Goal: Task Accomplishment & Management: Use online tool/utility

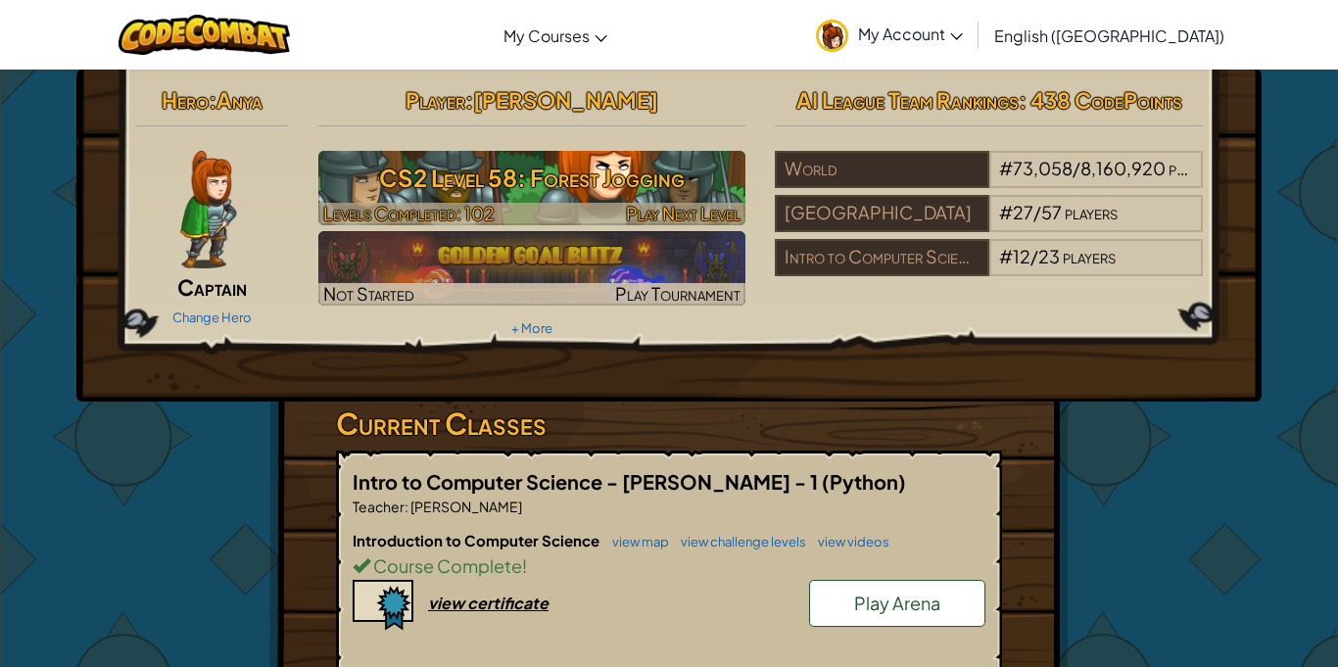
click at [615, 200] on img at bounding box center [532, 188] width 428 height 74
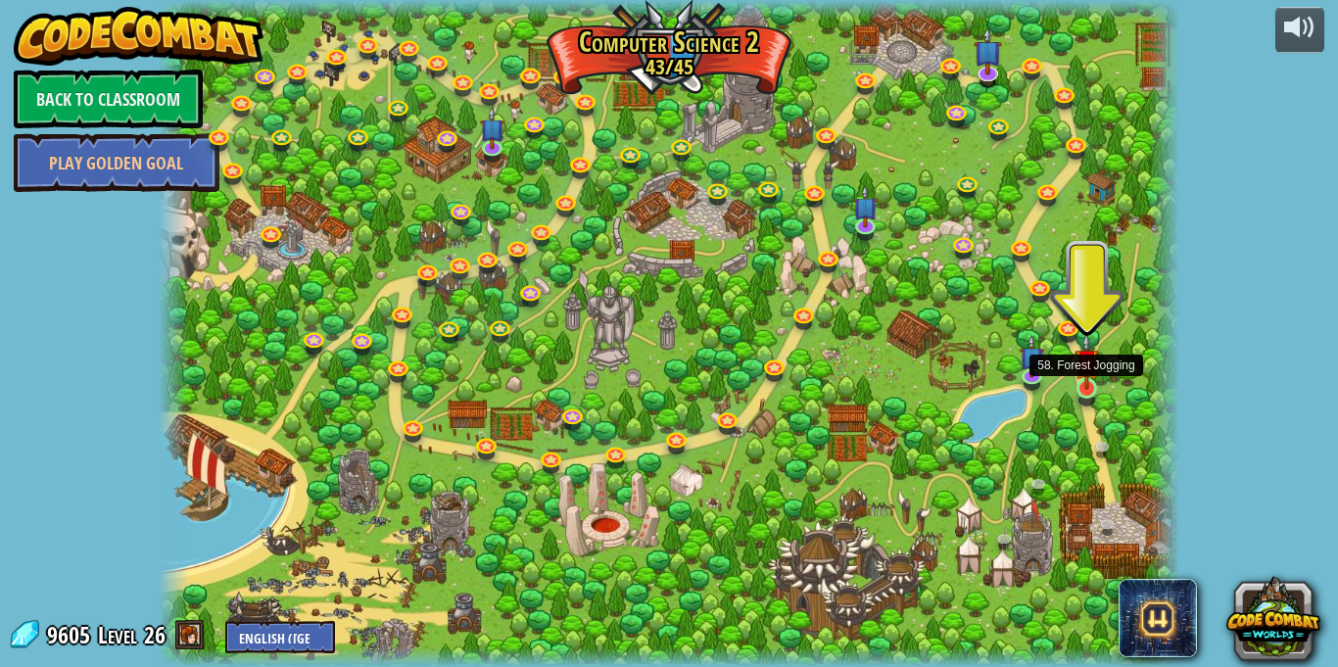
click at [1090, 384] on img at bounding box center [1087, 361] width 24 height 57
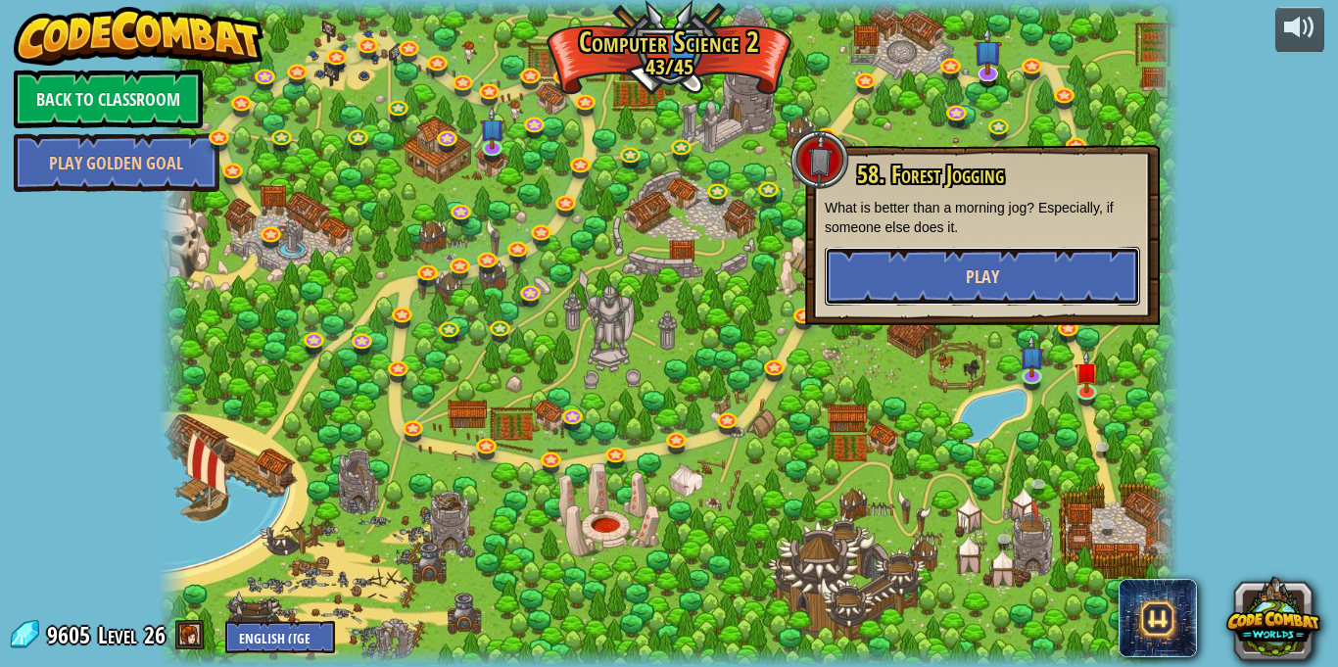
click at [1039, 288] on button "Play" at bounding box center [982, 276] width 315 height 59
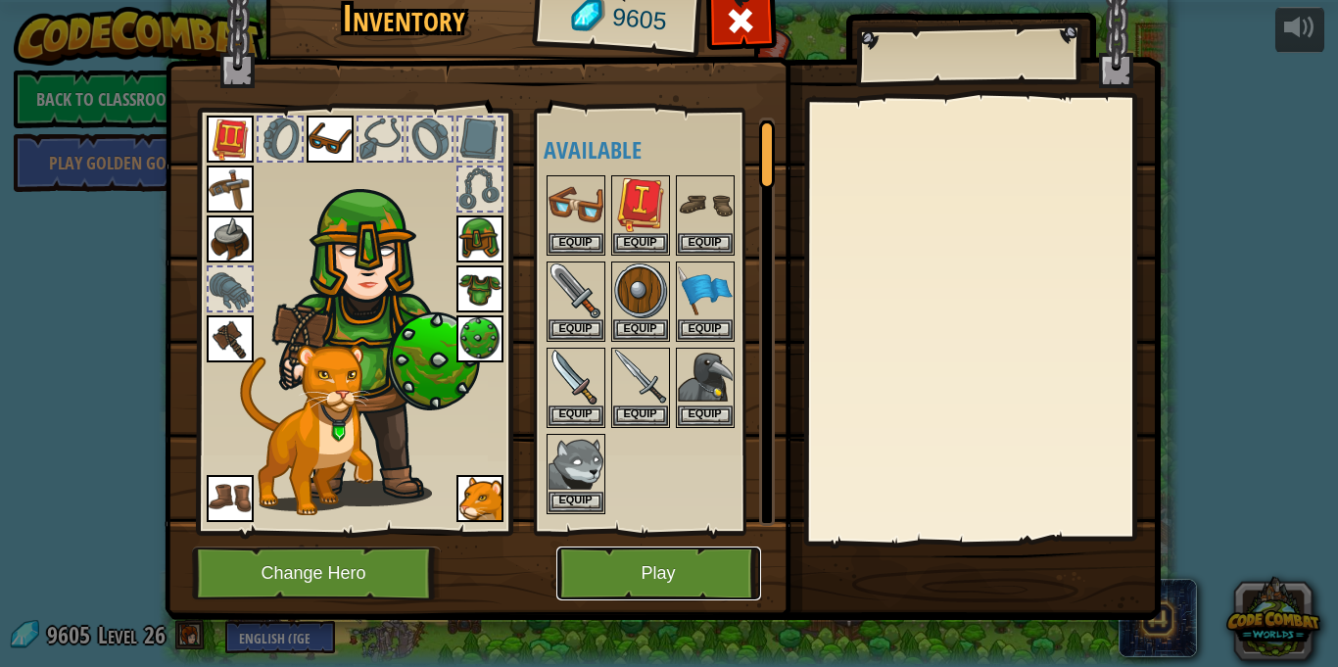
click at [643, 577] on button "Play" at bounding box center [658, 574] width 205 height 54
